Goal: Transaction & Acquisition: Purchase product/service

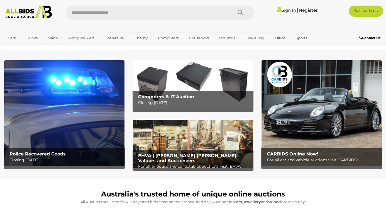
click at [92, 11] on input "text" at bounding box center [146, 13] width 161 height 14
type input "********"
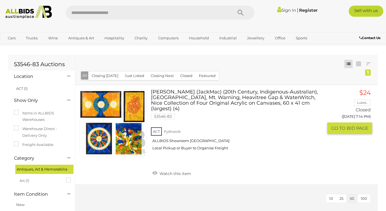
click at [136, 105] on link at bounding box center [112, 122] width 67 height 67
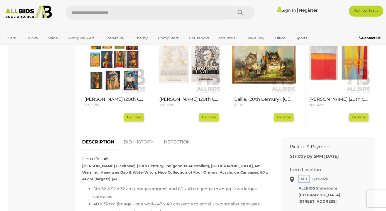
scroll to position [208, 0]
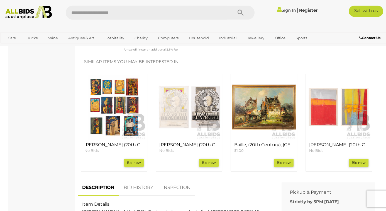
click at [168, 179] on link "INSPECTION" at bounding box center [176, 187] width 37 height 16
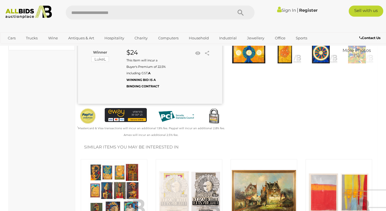
scroll to position [0, 0]
